Goal: Task Accomplishment & Management: Complete application form

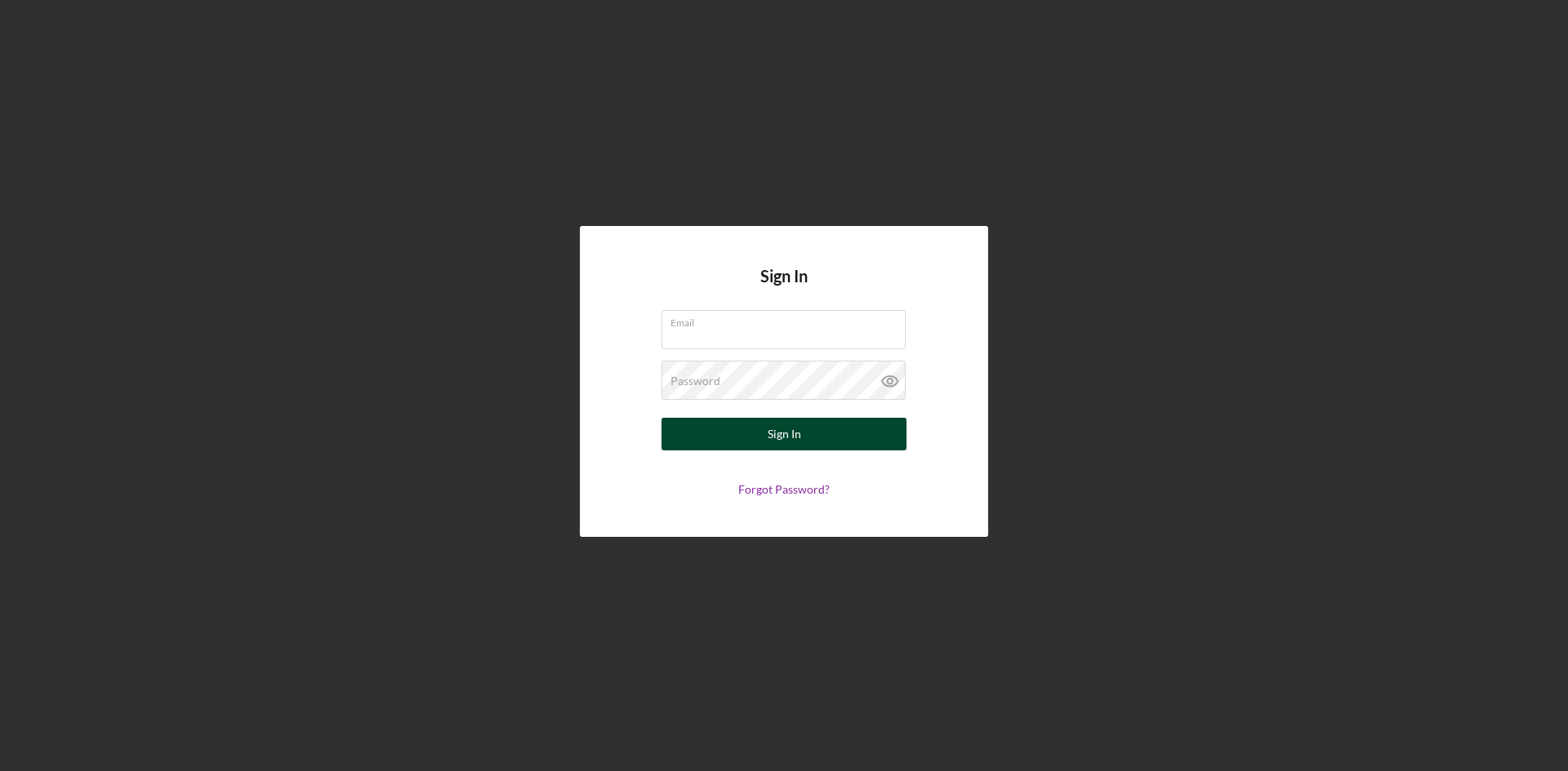
type input "[EMAIL_ADDRESS][DOMAIN_NAME]"
click at [798, 443] on div "Sign In" at bounding box center [784, 434] width 34 height 33
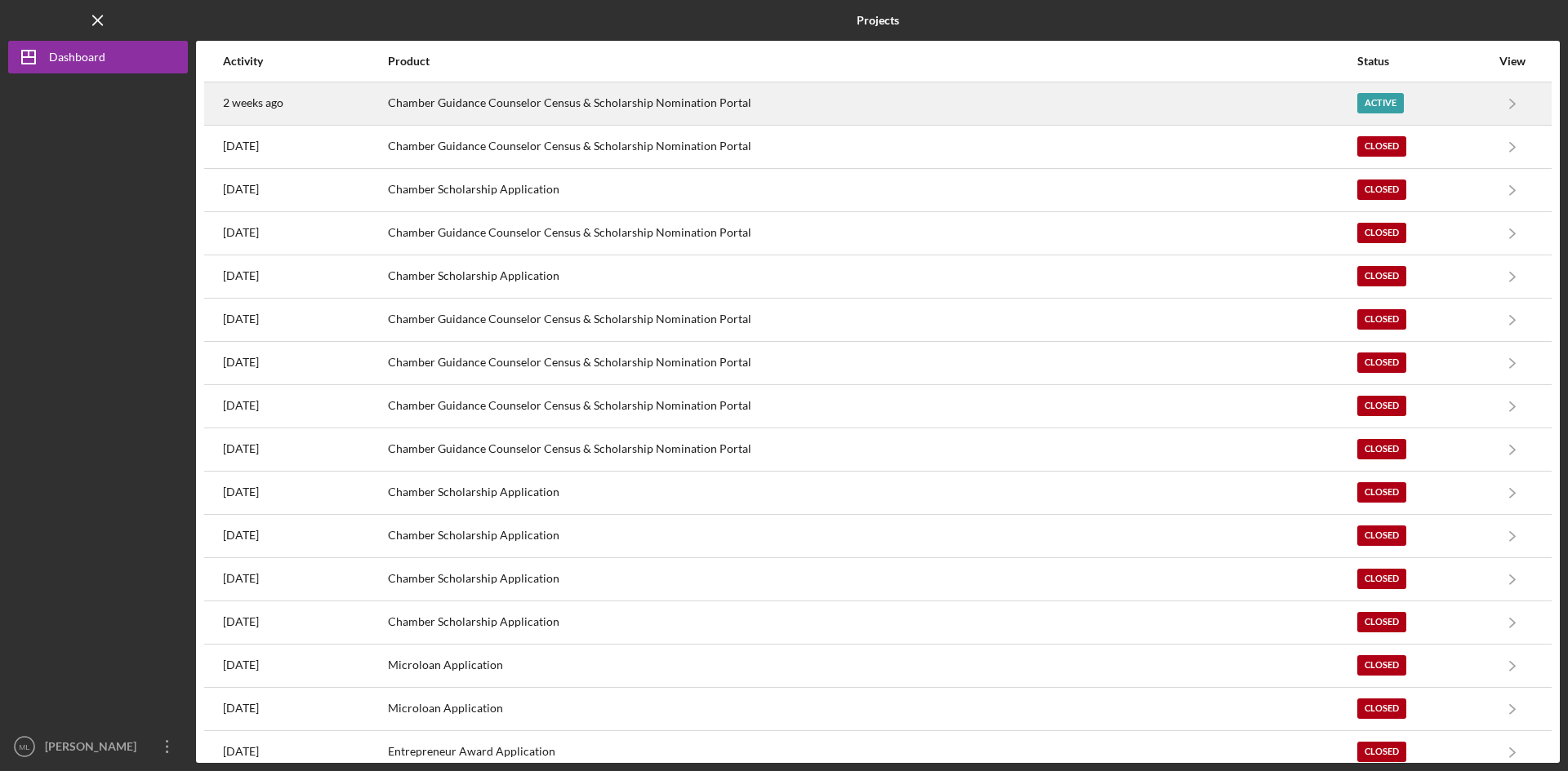
click at [651, 108] on div "Chamber Guidance Counselor Census & Scholarship Nomination Portal" at bounding box center [871, 104] width 968 height 41
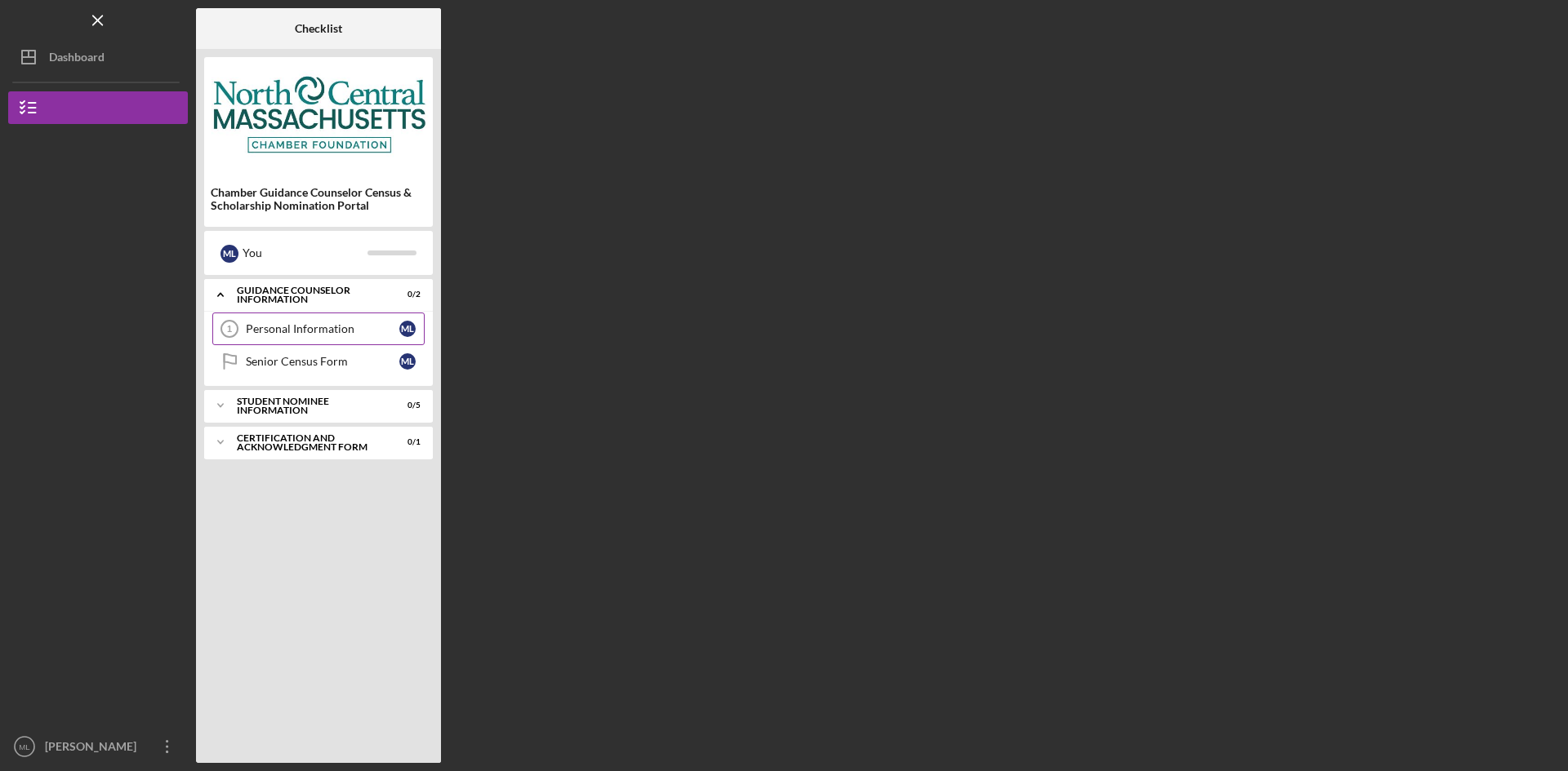
click at [308, 336] on link "Personal Information 1 Personal Information M L" at bounding box center [319, 328] width 212 height 33
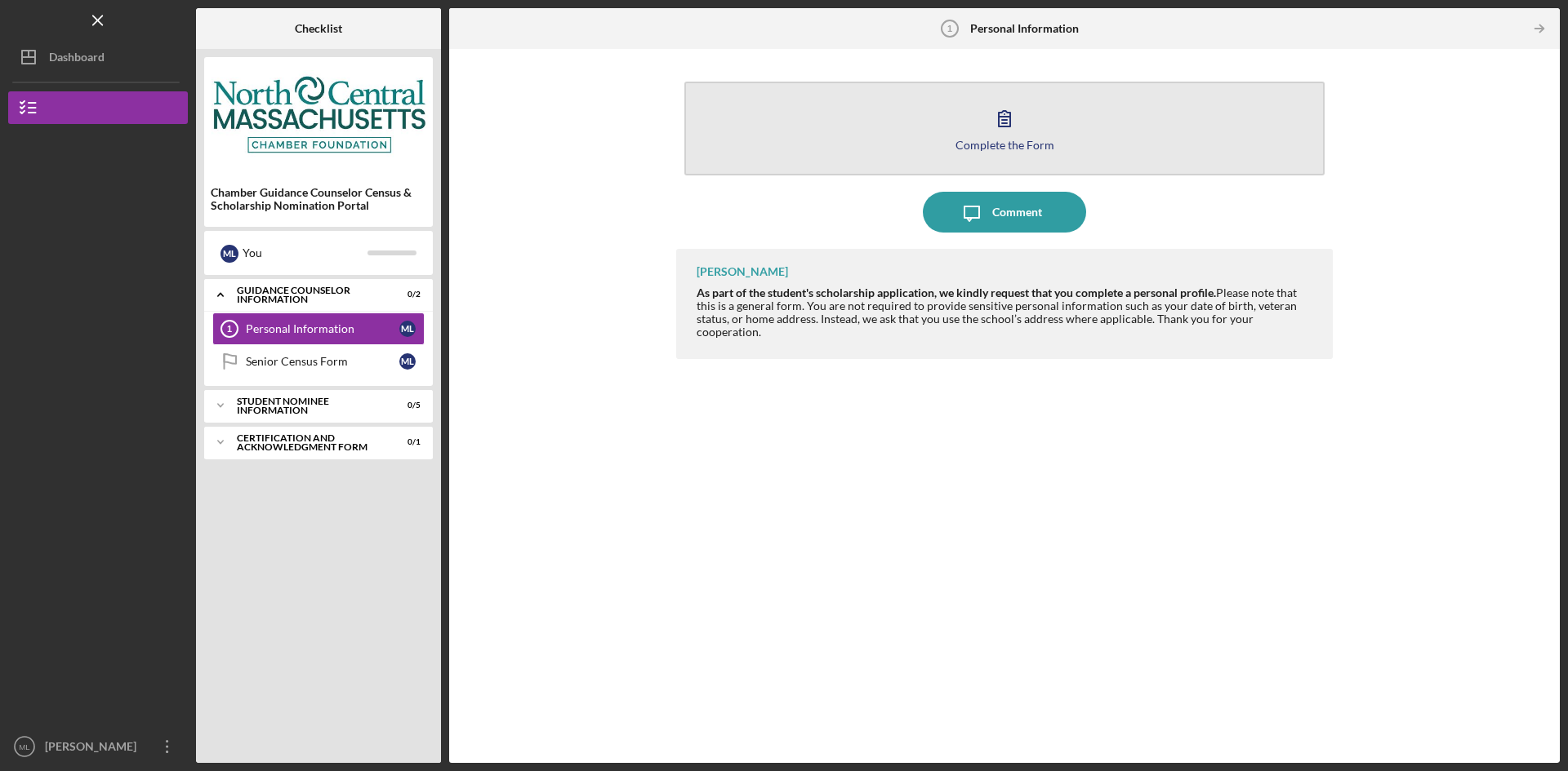
click at [1088, 144] on button "Complete the Form Form" at bounding box center [1004, 128] width 640 height 94
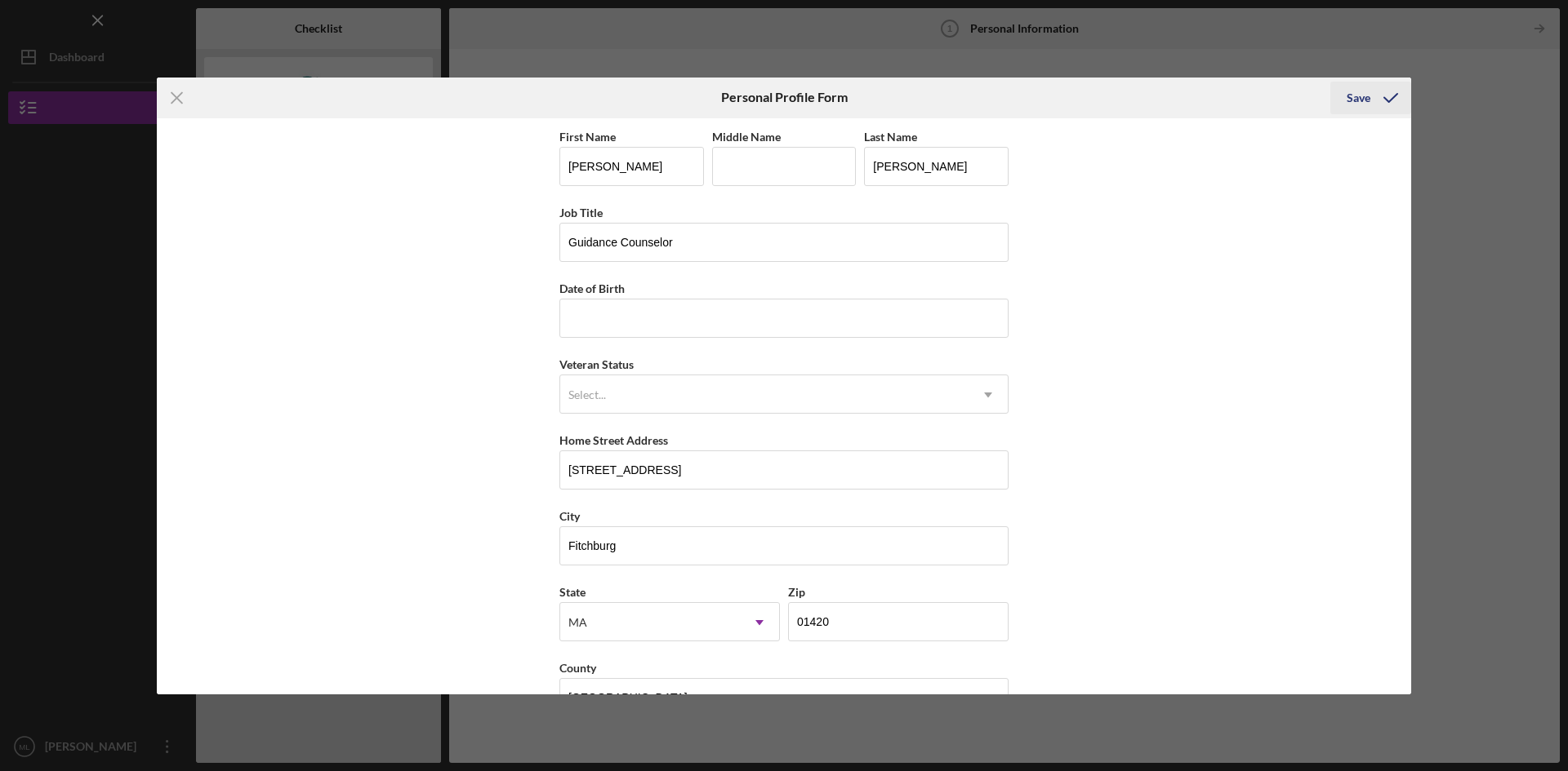
click at [1359, 100] on div "Save" at bounding box center [1358, 97] width 24 height 33
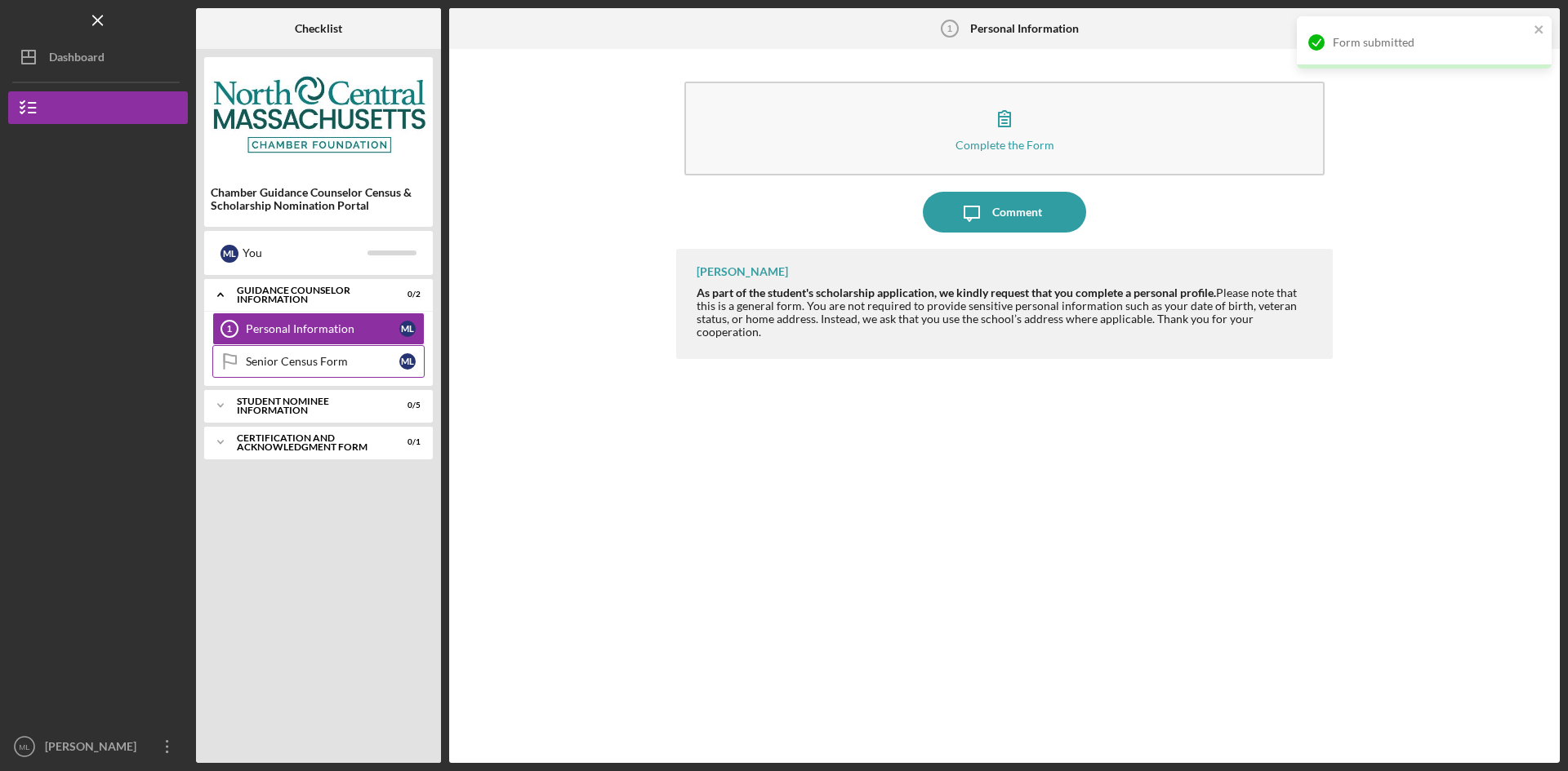
click at [318, 368] on div "Senior Census Form" at bounding box center [322, 361] width 153 height 13
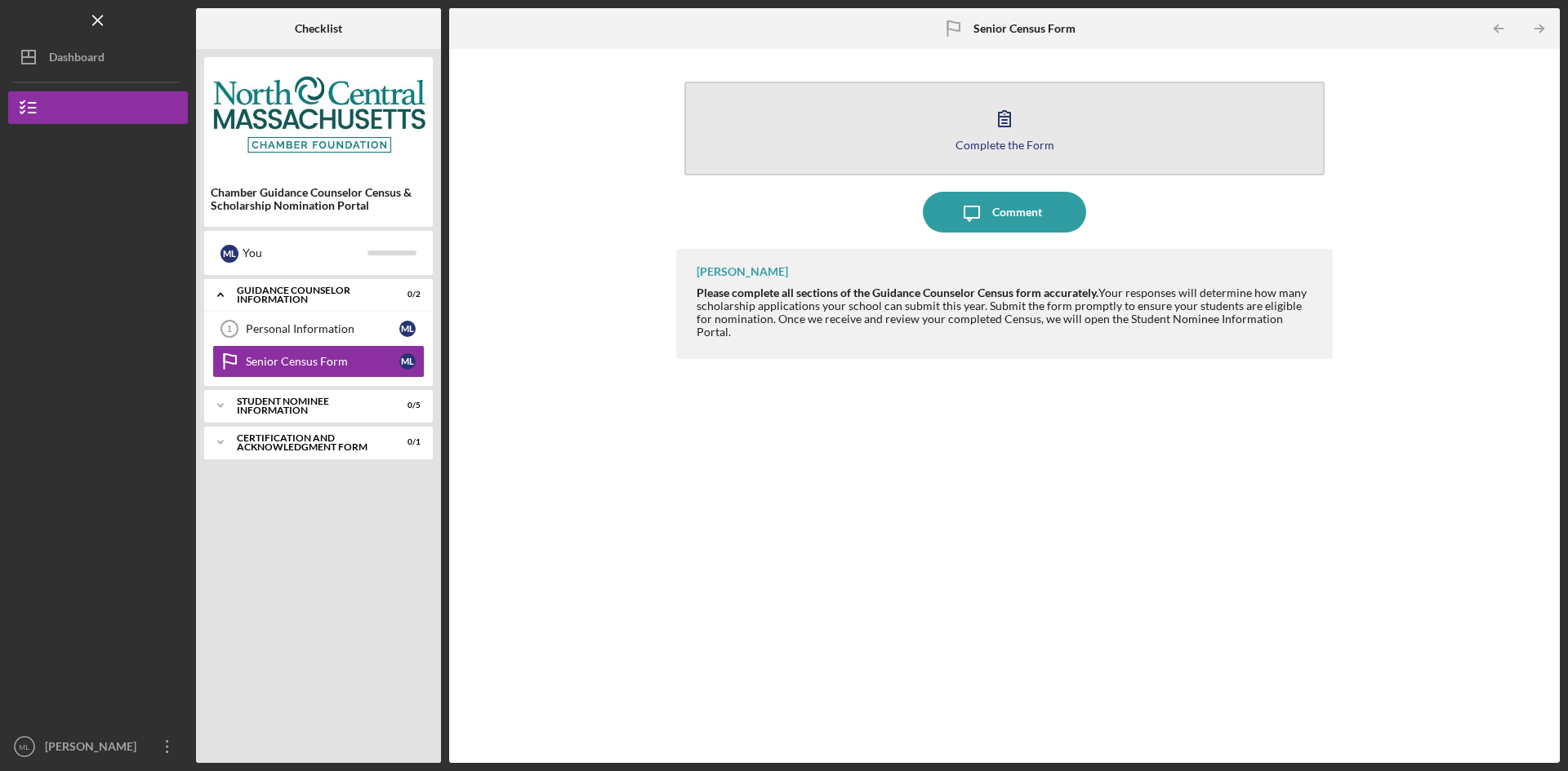
click at [855, 141] on button "Complete the Form Form" at bounding box center [1004, 128] width 640 height 94
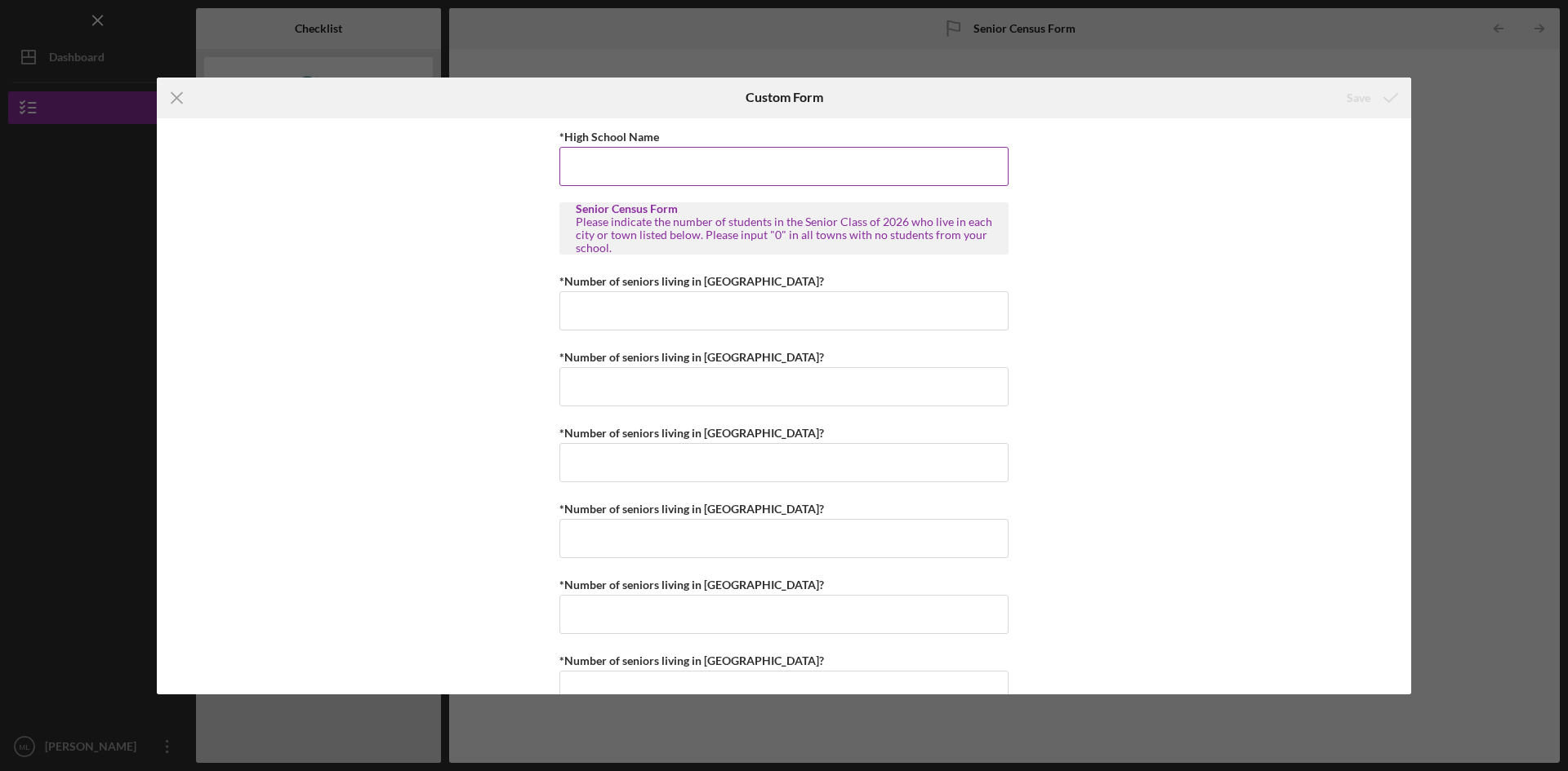
click at [692, 158] on input "*High School Name" at bounding box center [784, 166] width 449 height 39
type input "[GEOGRAPHIC_DATA]"
type input "1"
type input "0"
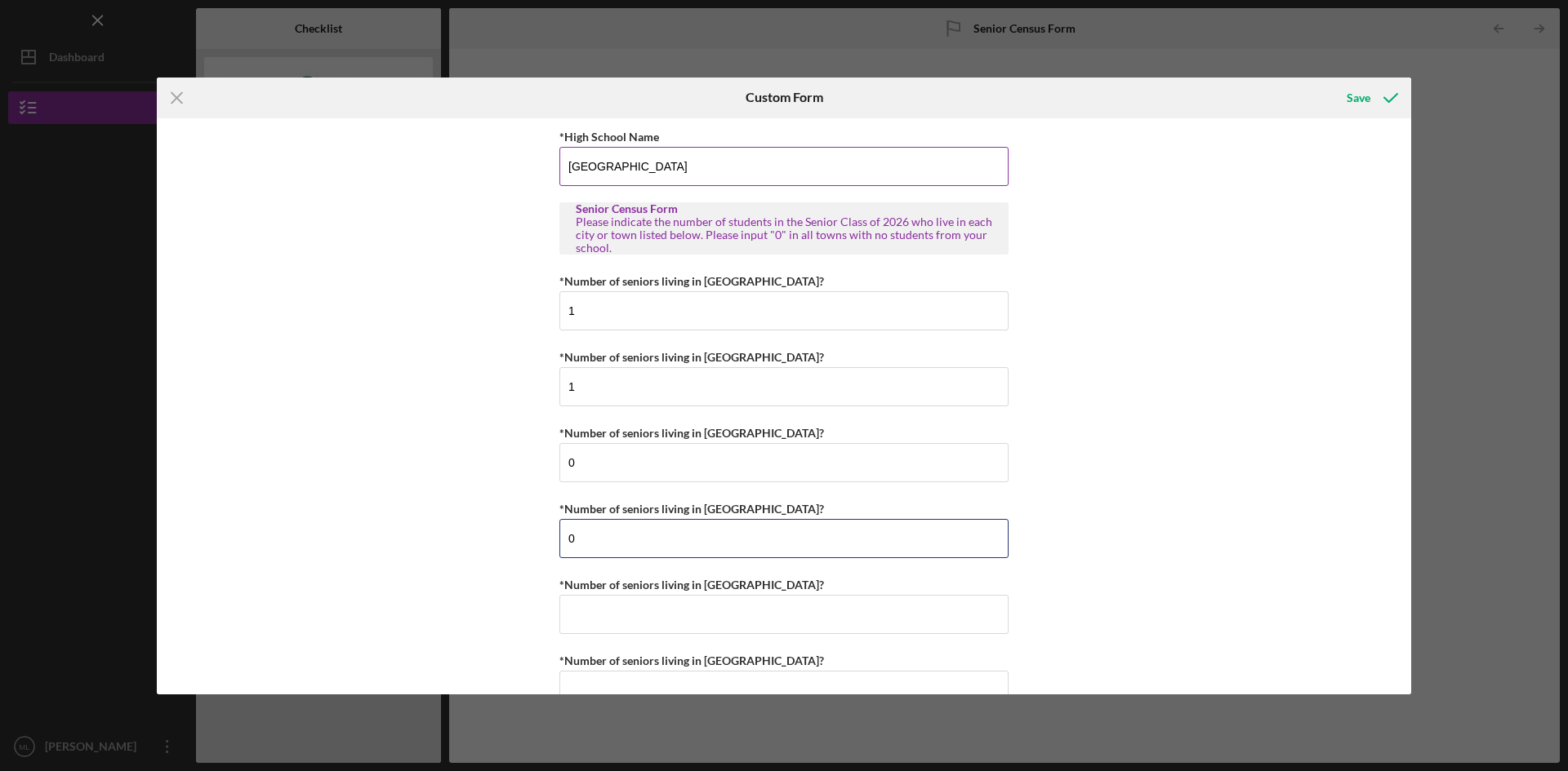
type input "0"
type input "1"
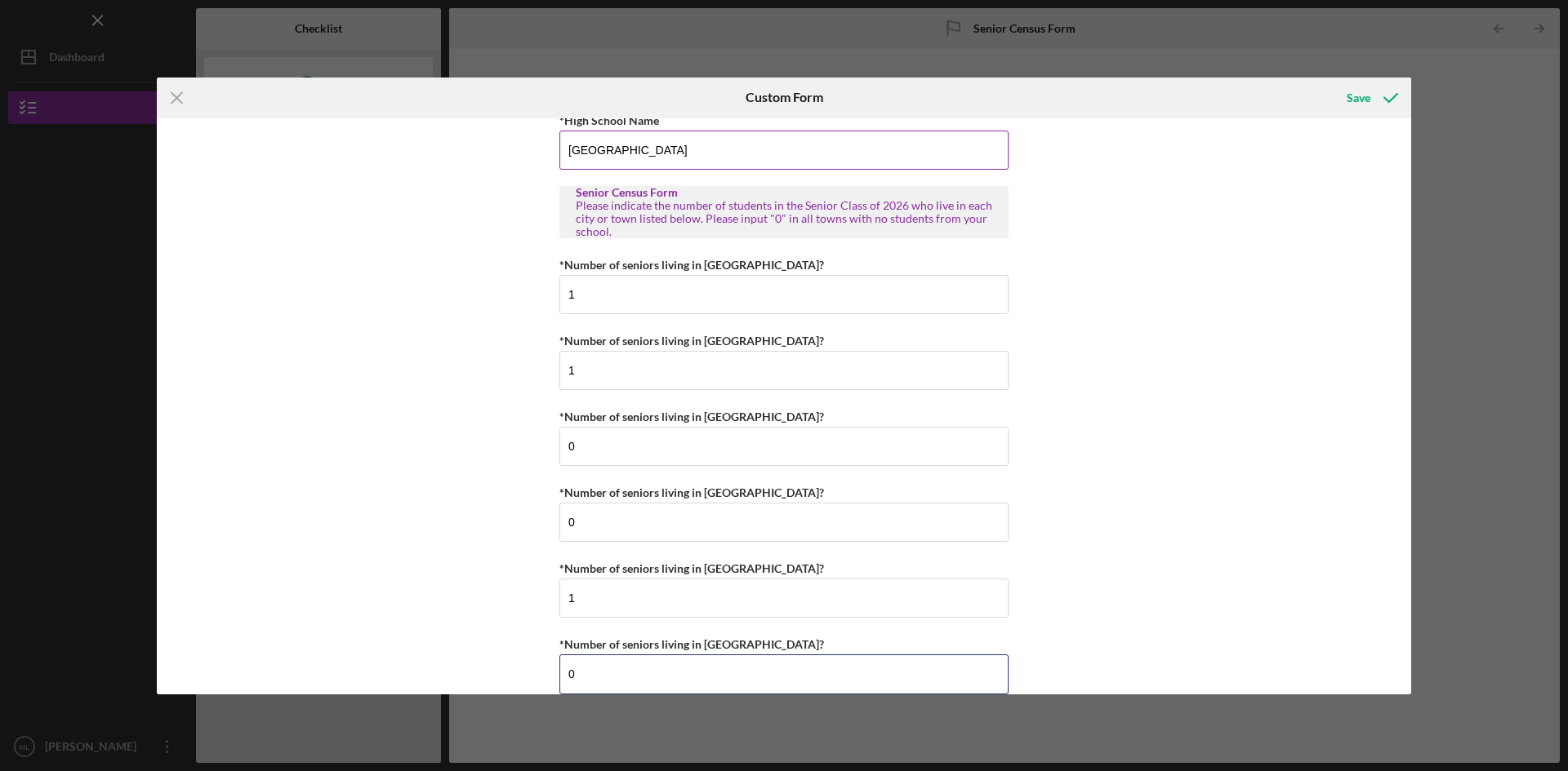
type input "0"
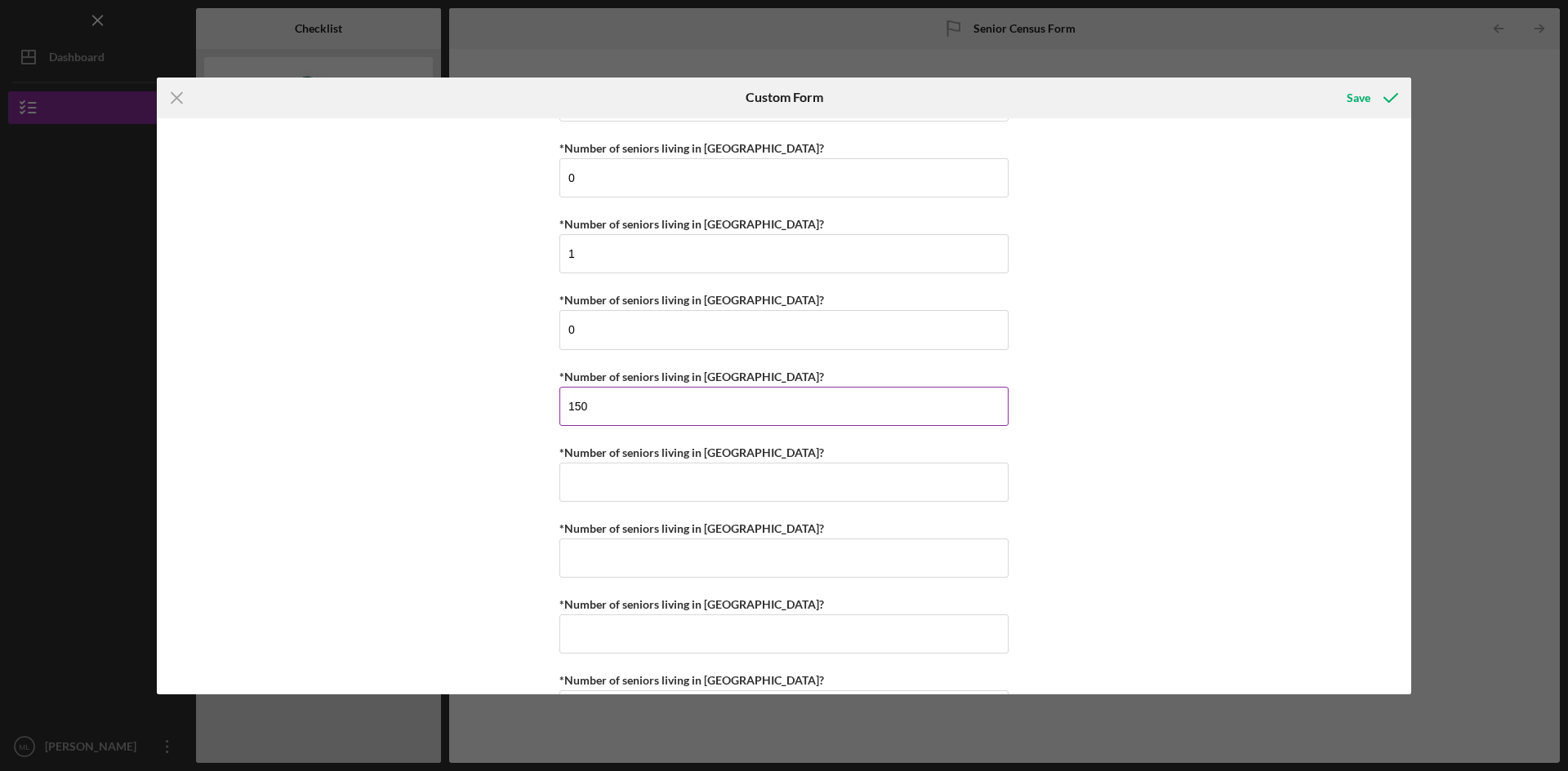
type input "150"
type input "1"
type input "13"
type input "0"
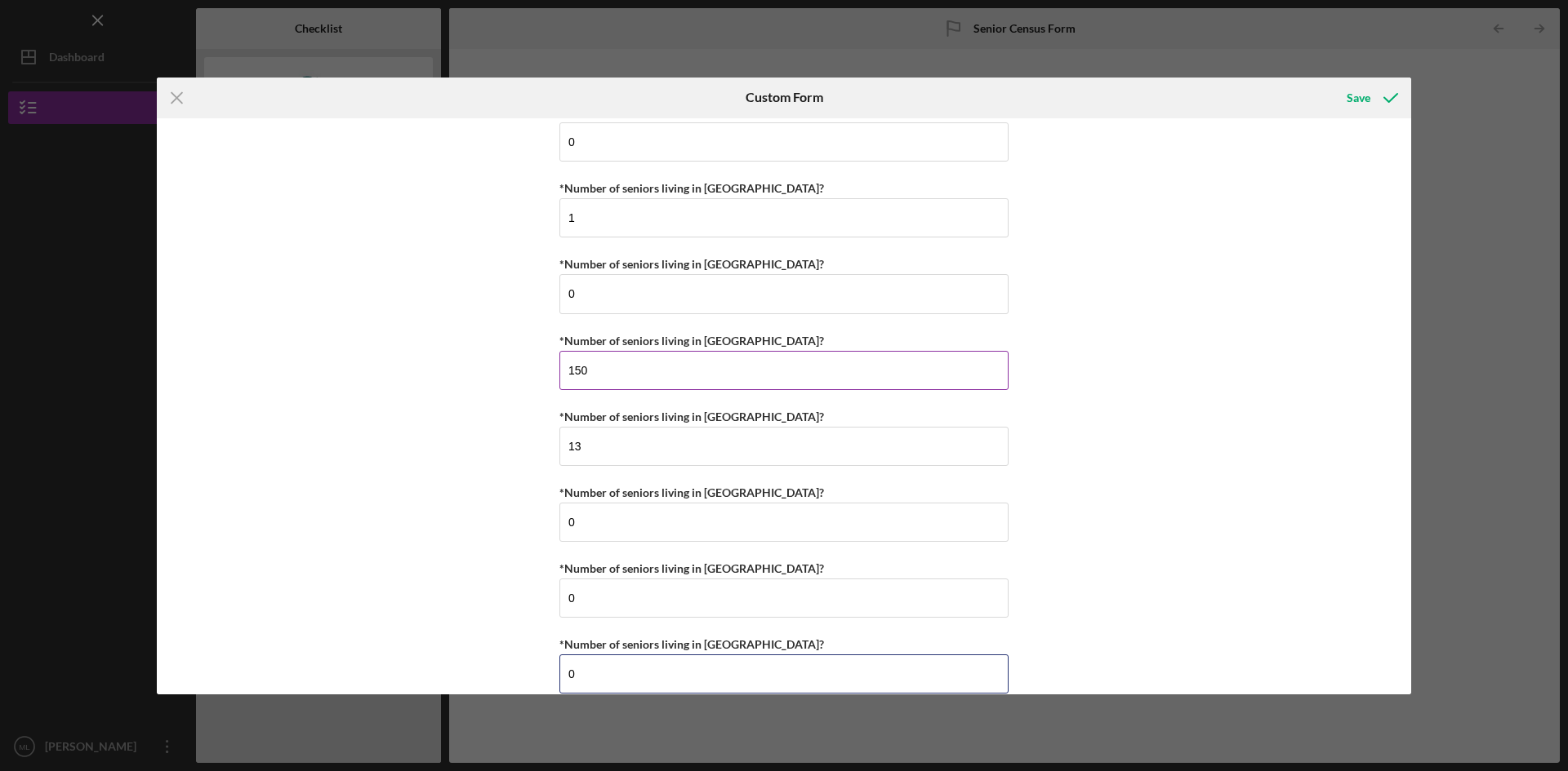
type input "0"
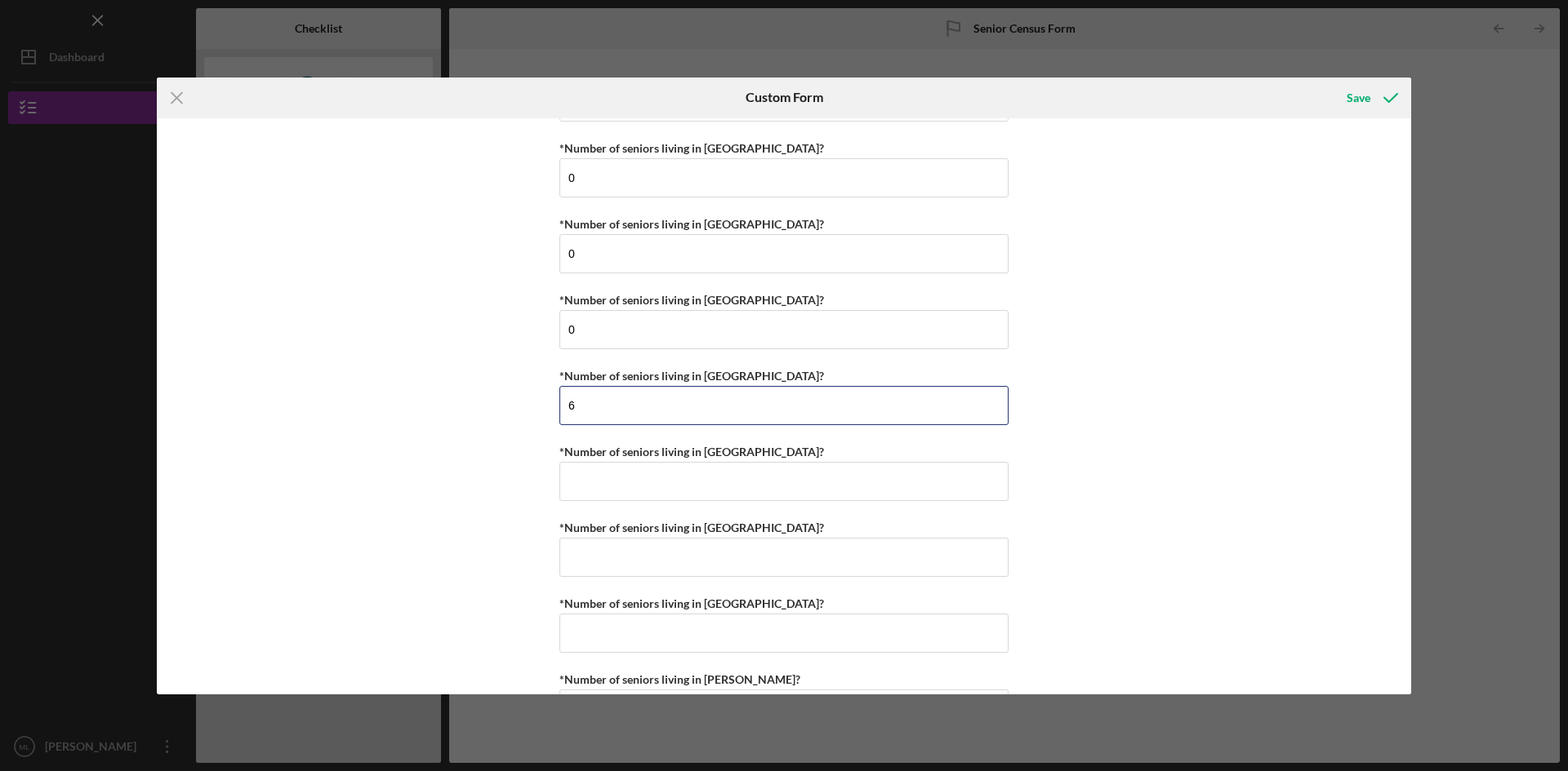
type input "6"
type input "8"
type input "0"
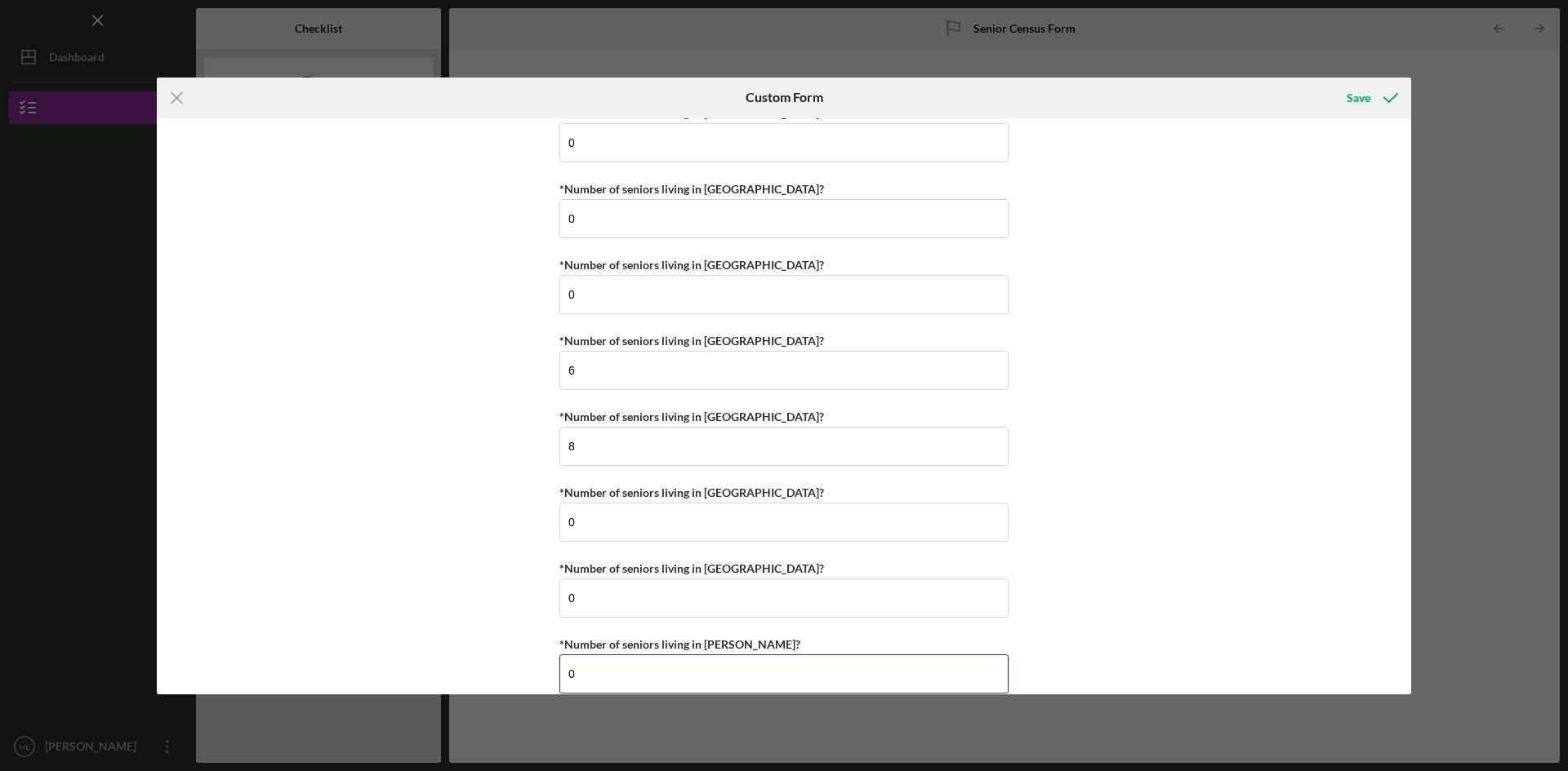
type input "0"
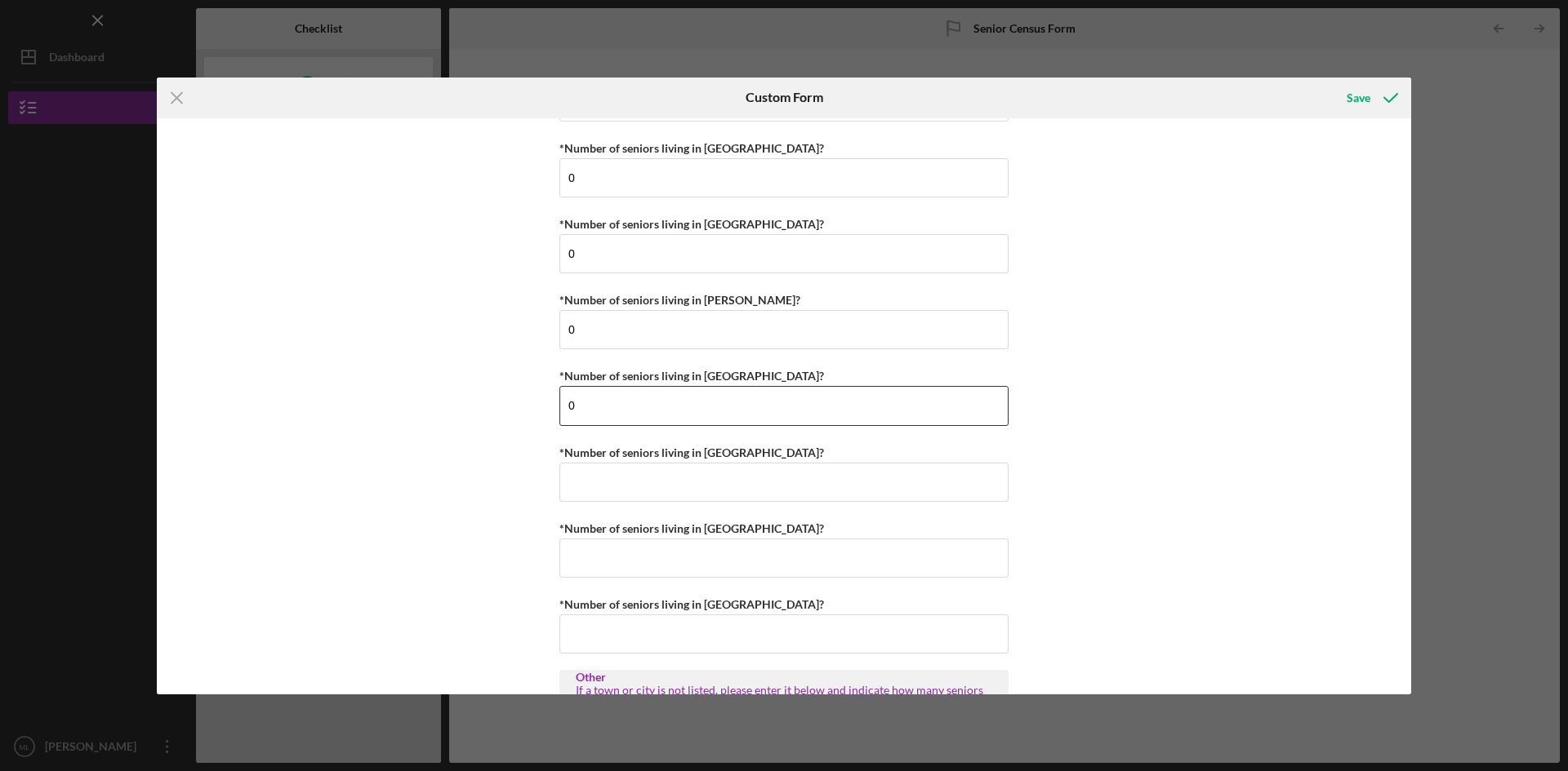
type input "0"
type input "1"
type input "0"
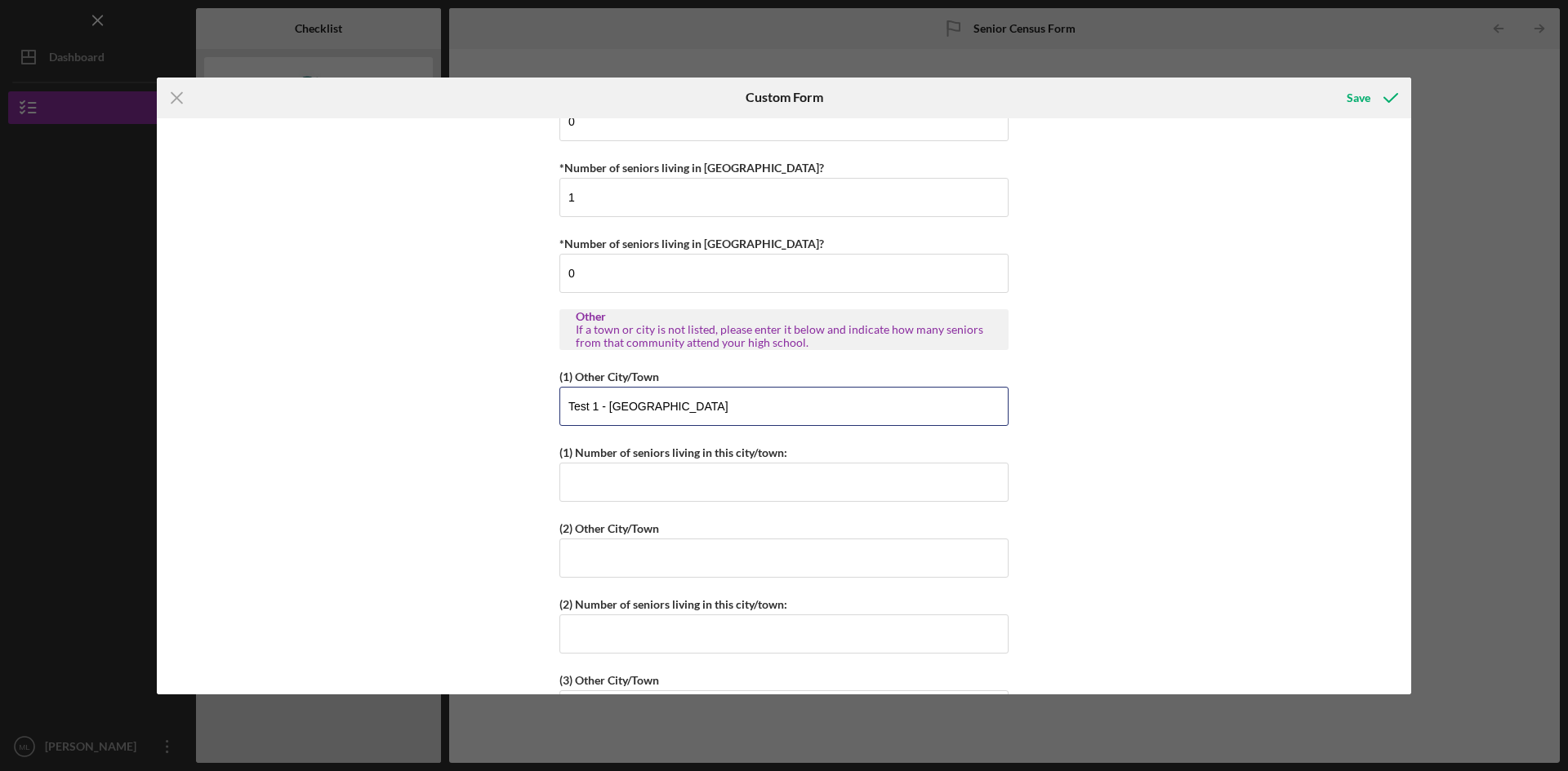
type input "Test 1 - [GEOGRAPHIC_DATA]"
type input "2"
type input "Test 2 - [PERSON_NAME]"
type input "1"
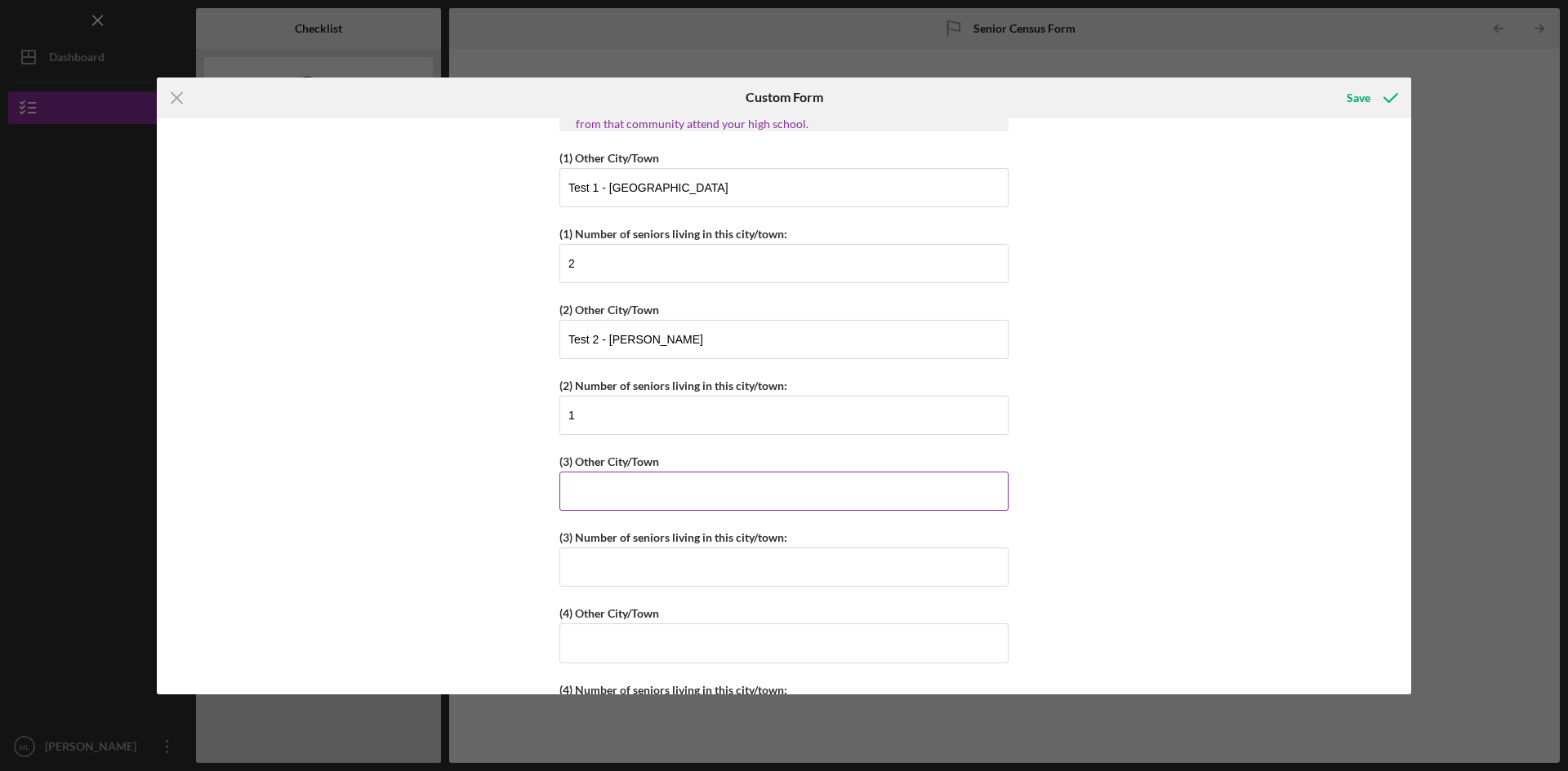
scroll to position [1688, 0]
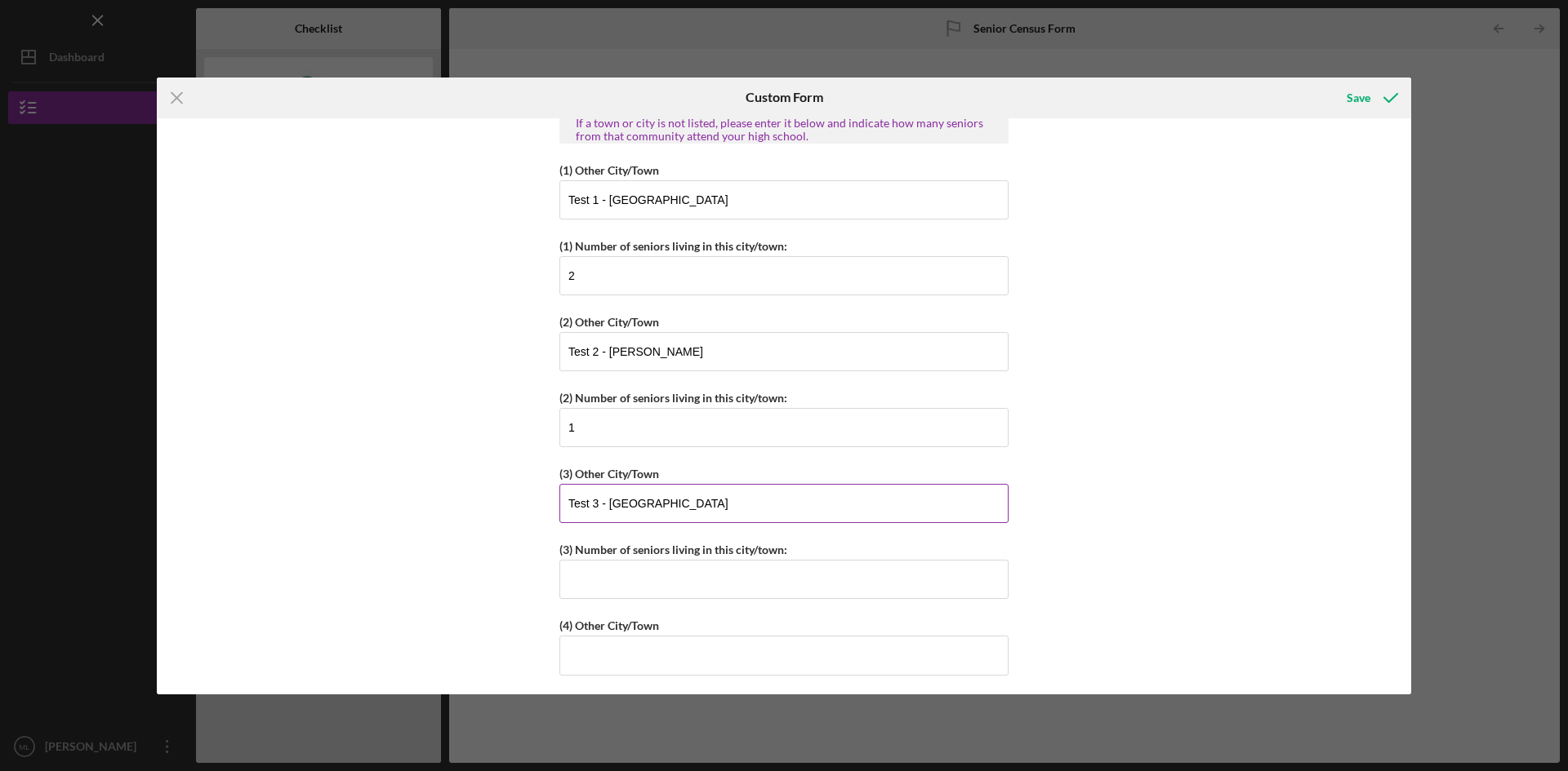
type input "Test 3 - [GEOGRAPHIC_DATA]"
type input "0"
click at [578, 583] on input "0" at bounding box center [784, 580] width 449 height 39
type input "1"
click at [577, 582] on input "1" at bounding box center [784, 580] width 449 height 39
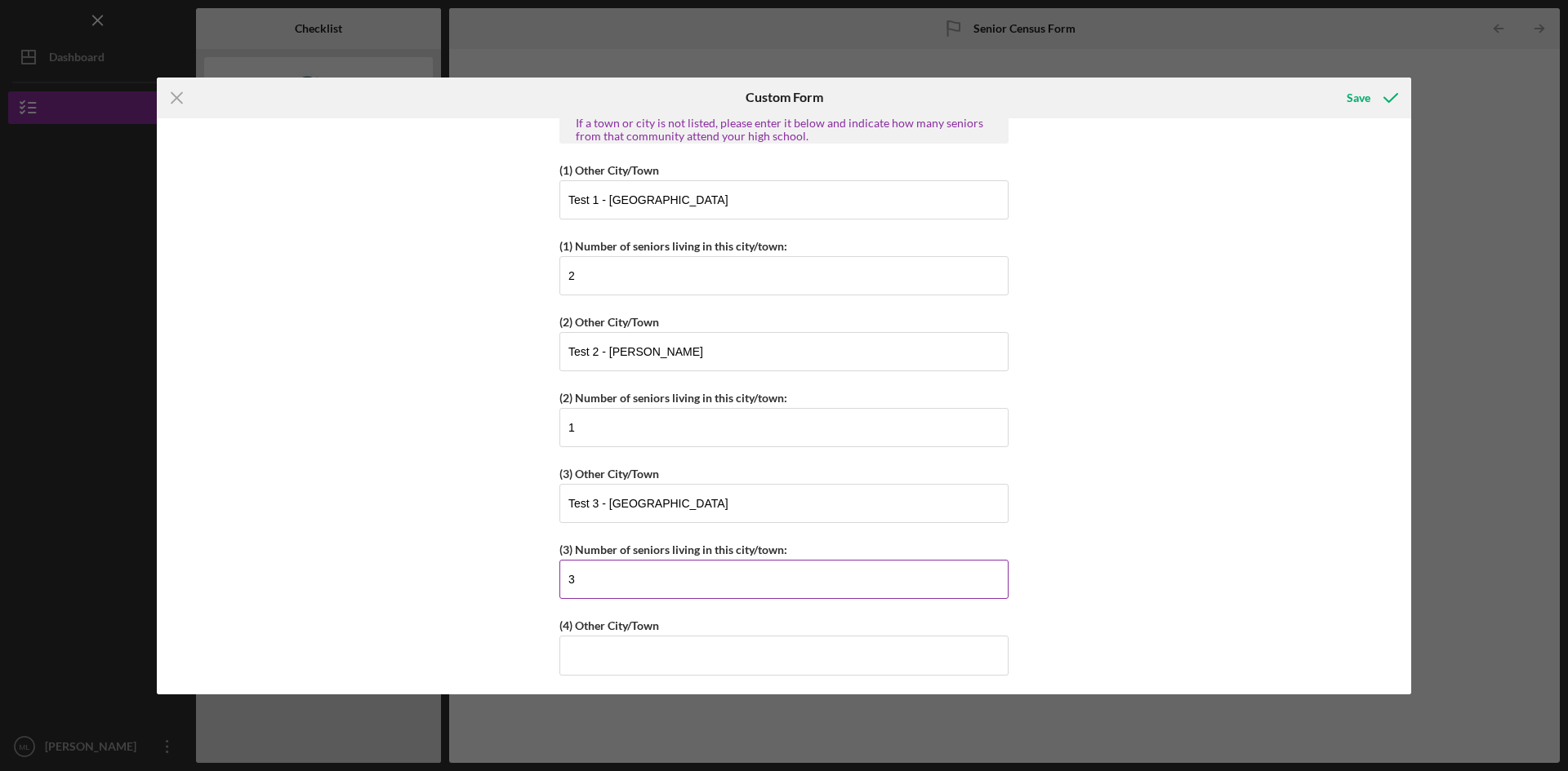
type input "3"
type input "Test 4 - [GEOGRAPHIC_DATA]"
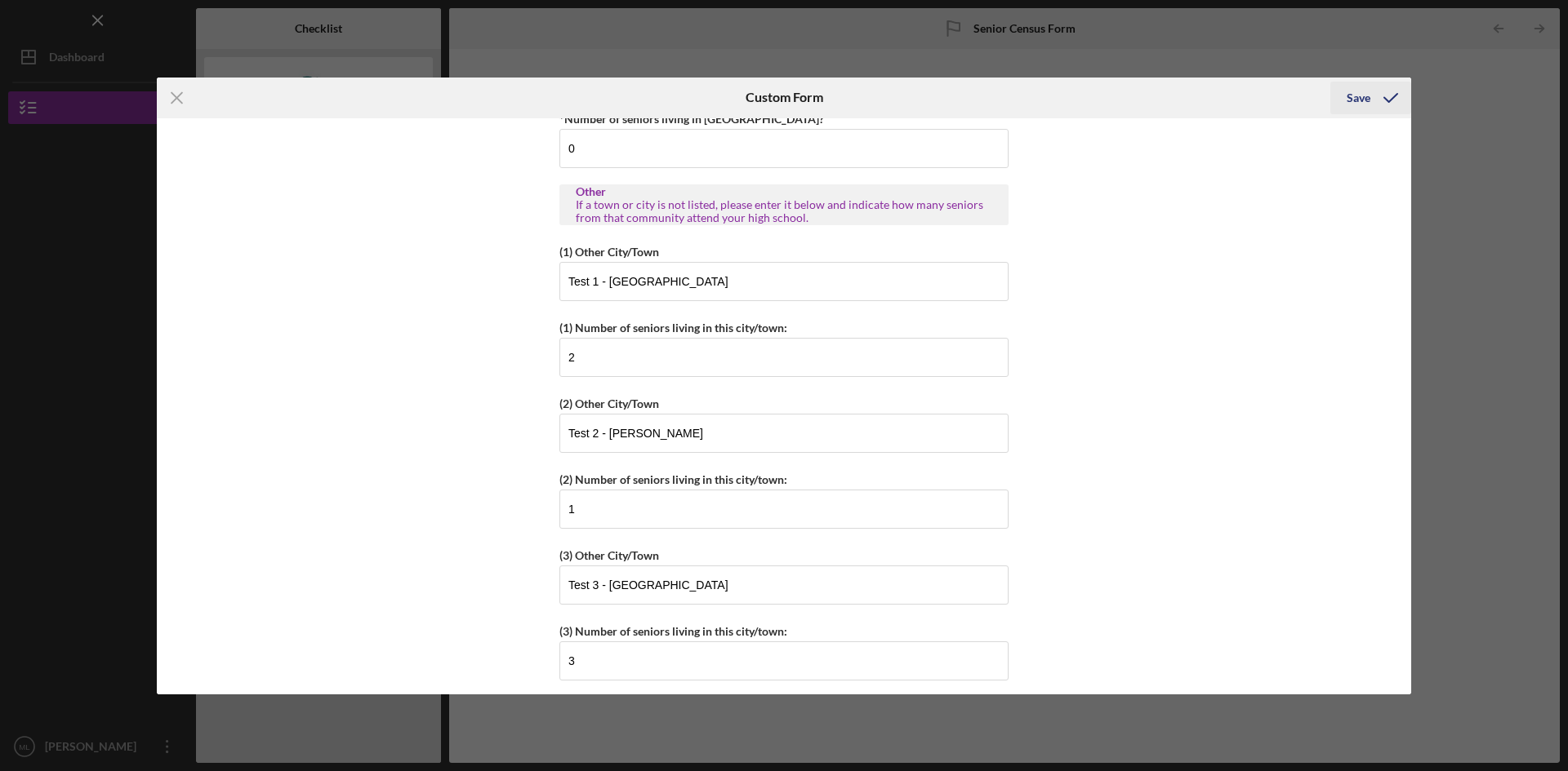
type input "5"
click at [1368, 92] on div "Save" at bounding box center [1358, 97] width 24 height 33
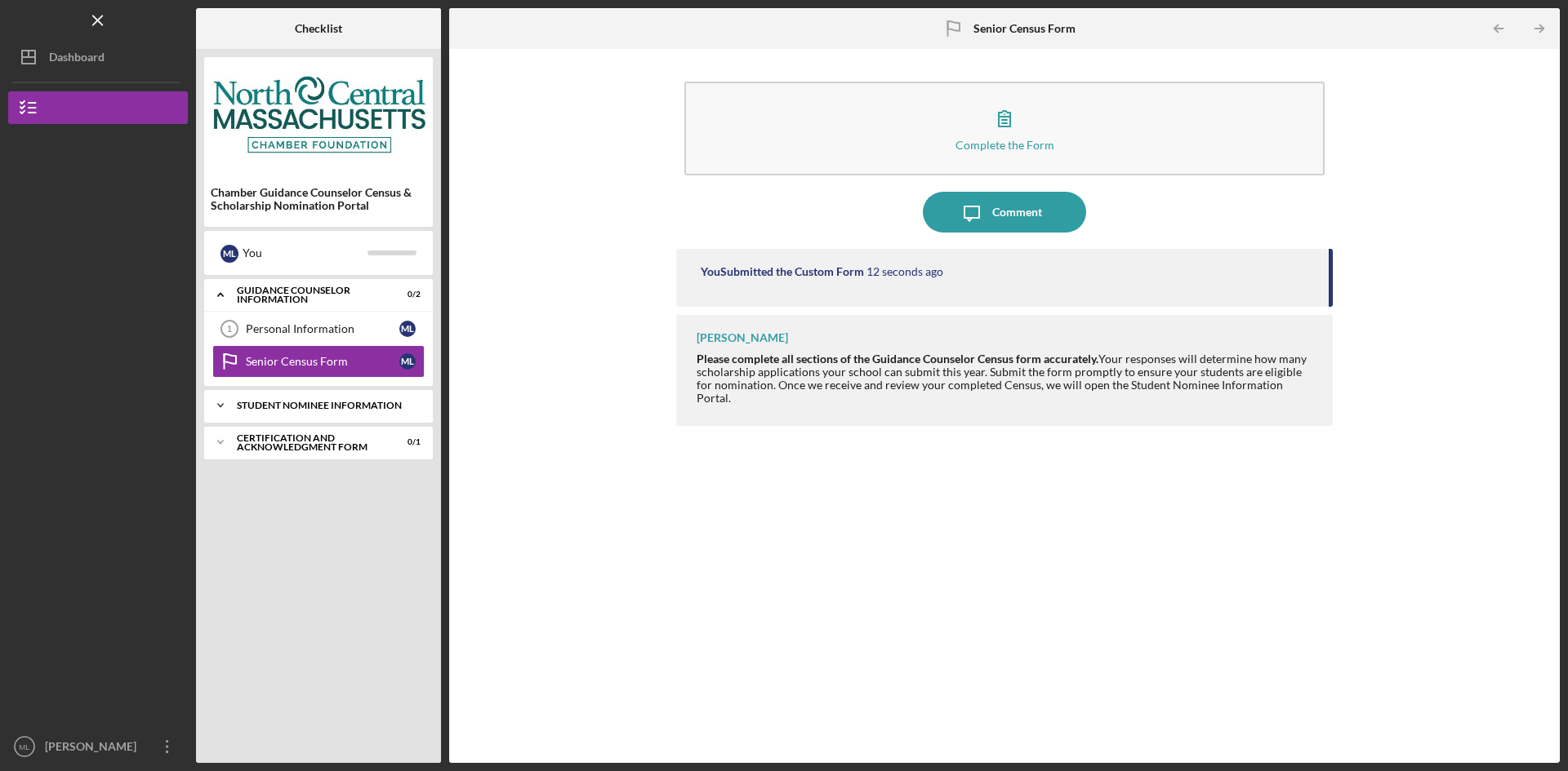
click at [316, 402] on div "Student Nominee Information" at bounding box center [324, 405] width 175 height 10
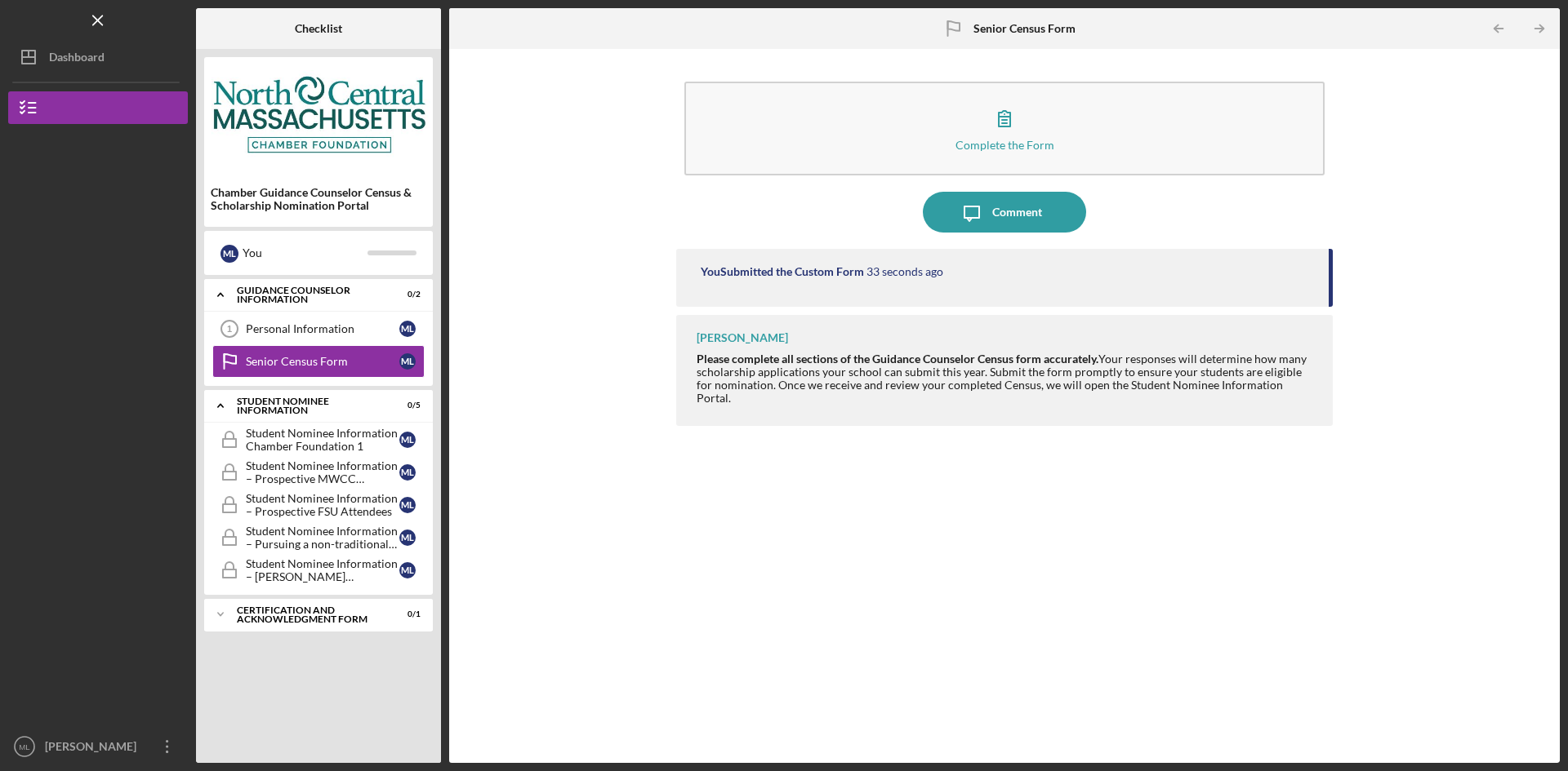
click at [691, 642] on div "You Submitted the Custom Form 33 seconds ago [PERSON_NAME] Please complete all …" at bounding box center [1004, 493] width 656 height 490
click at [220, 618] on icon "Icon/Expander" at bounding box center [220, 614] width 33 height 33
drag, startPoint x: 895, startPoint y: 666, endPoint x: 661, endPoint y: 520, distance: 275.8
click at [878, 657] on div "You Submitted the Custom Form 45 seconds ago [PERSON_NAME] Please complete all …" at bounding box center [1004, 493] width 656 height 490
click at [318, 436] on div "Student Nominee Information Chamber Foundation 1" at bounding box center [322, 440] width 153 height 27
